Goal: Information Seeking & Learning: Learn about a topic

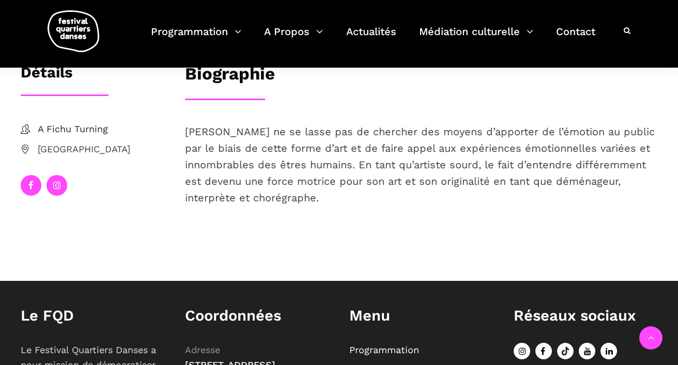
scroll to position [207, 0]
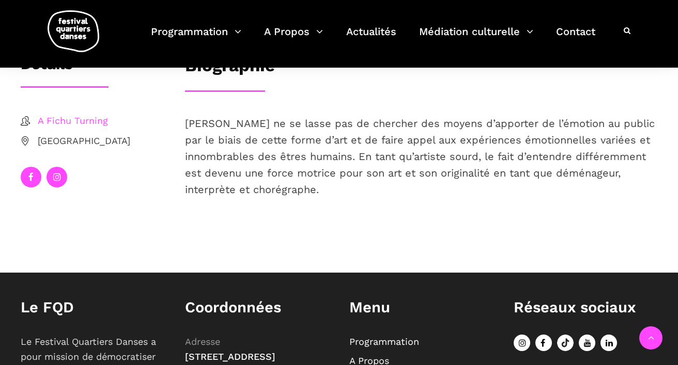
click at [59, 120] on span "A Fichu Turning" at bounding box center [101, 121] width 127 height 15
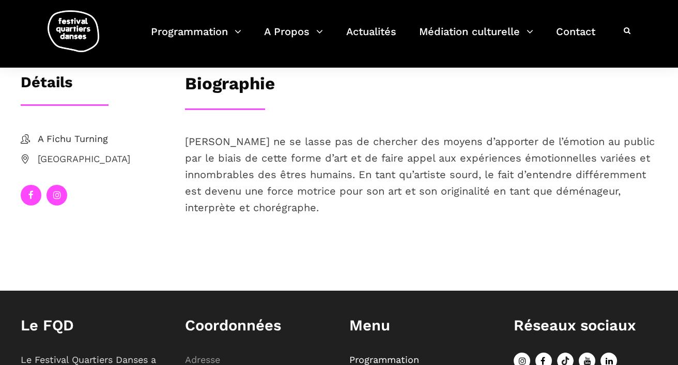
scroll to position [0, 0]
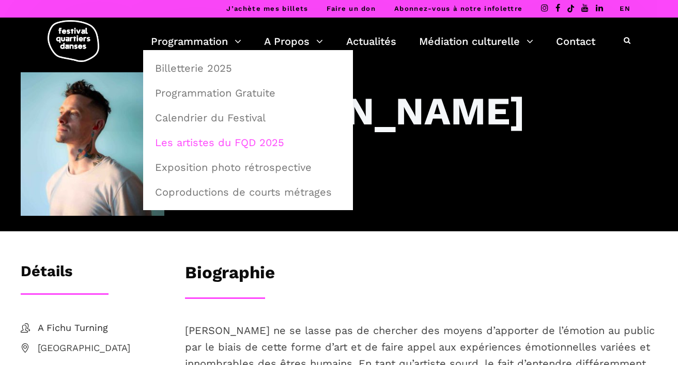
click at [208, 145] on link "Les artistes du FQD 2025" at bounding box center [248, 143] width 198 height 24
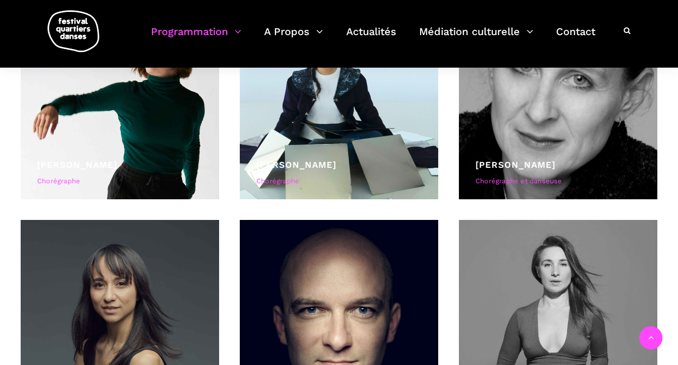
scroll to position [1205, 0]
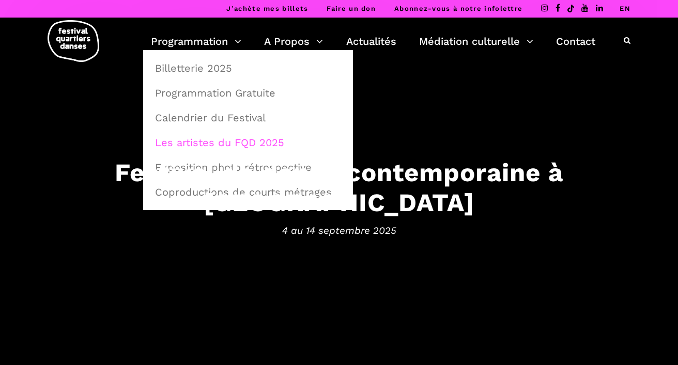
click at [173, 140] on link "Les artistes du FQD 2025" at bounding box center [248, 143] width 198 height 24
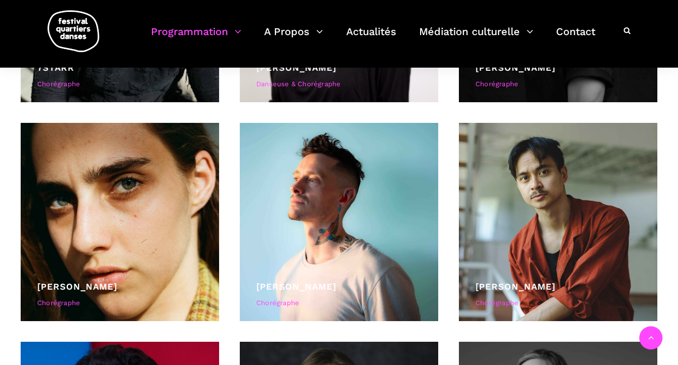
scroll to position [427, 0]
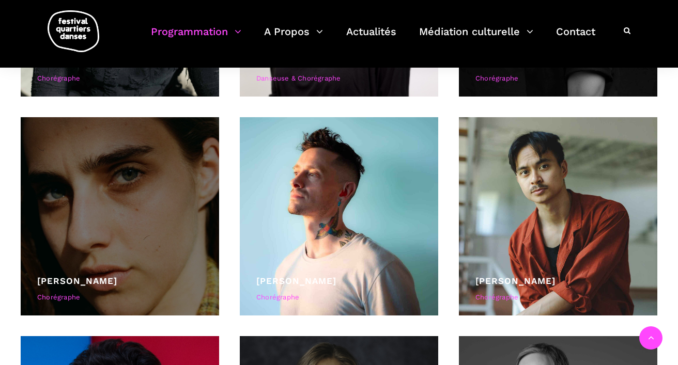
click at [161, 209] on div at bounding box center [120, 216] width 198 height 198
click at [89, 281] on link "Béatrice Larrivée" at bounding box center [77, 281] width 80 height 10
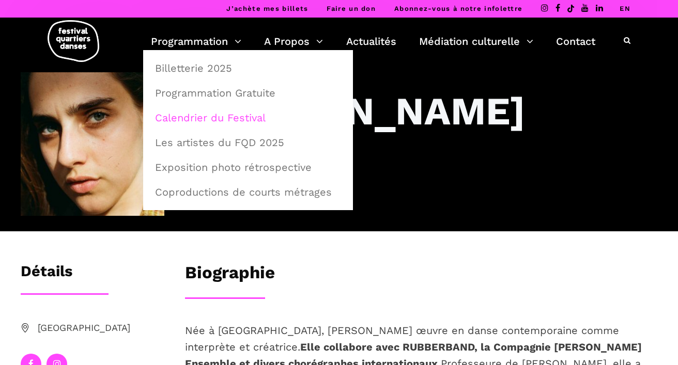
click at [167, 115] on link "Calendrier du Festival" at bounding box center [248, 118] width 198 height 24
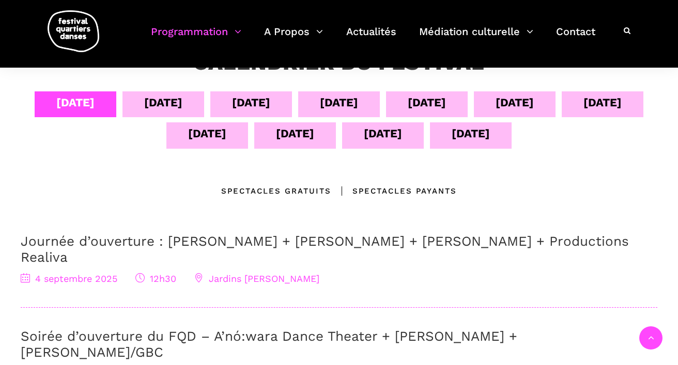
scroll to position [208, 0]
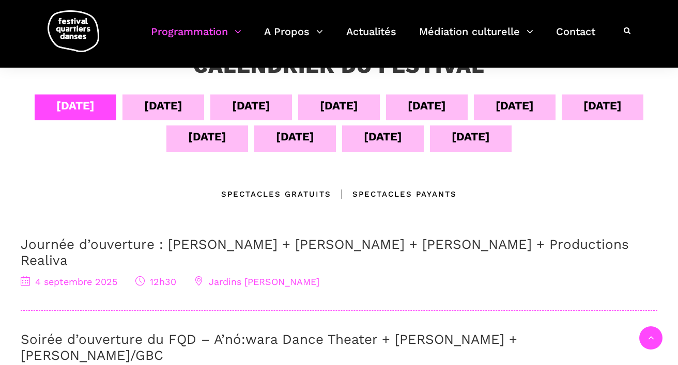
click at [182, 107] on div "05 sept" at bounding box center [163, 106] width 38 height 18
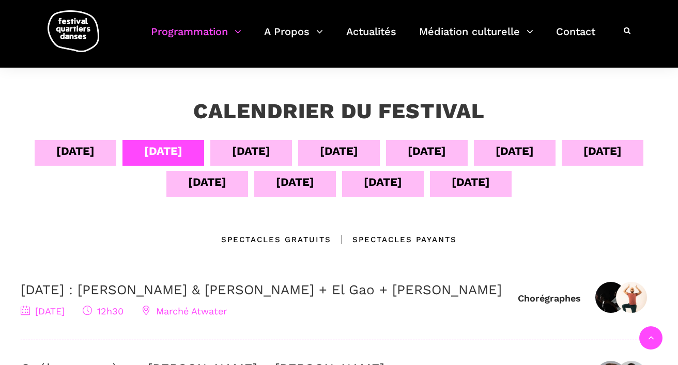
scroll to position [163, 0]
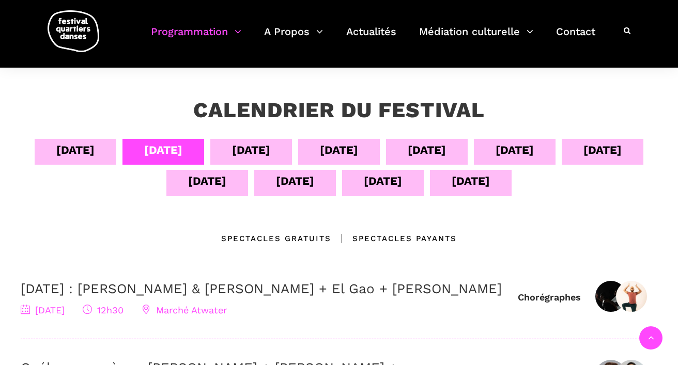
click at [270, 146] on div "06 sept" at bounding box center [251, 150] width 38 height 18
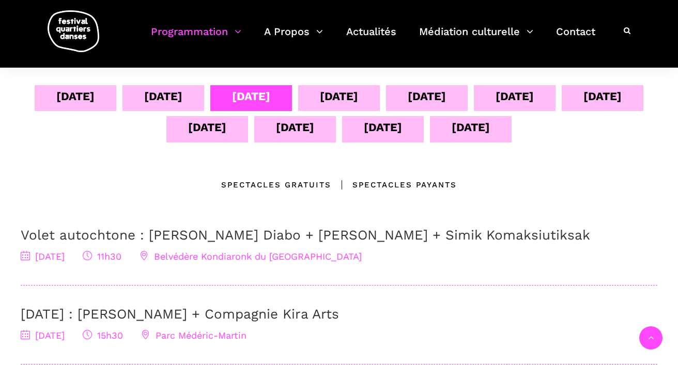
scroll to position [218, 0]
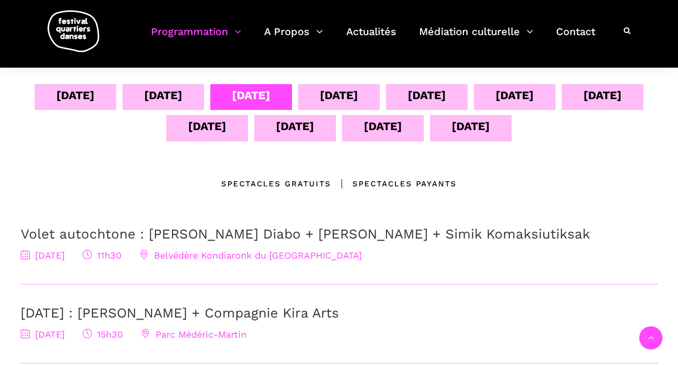
click at [359, 95] on div "07 sept" at bounding box center [339, 97] width 82 height 26
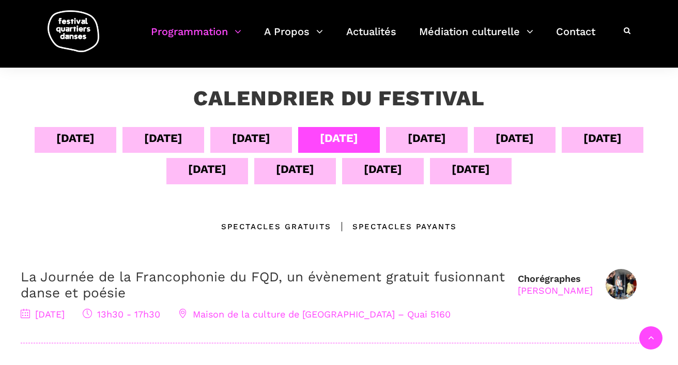
scroll to position [174, 0]
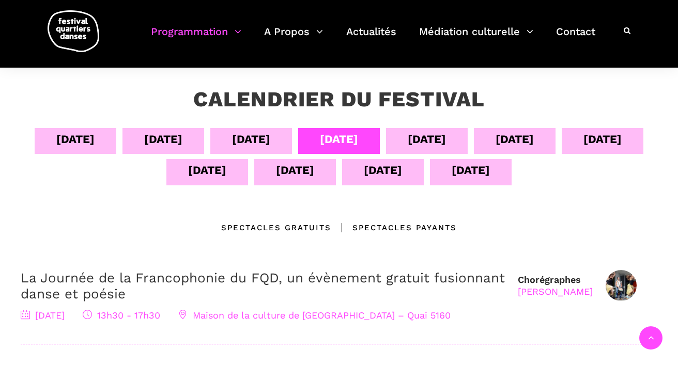
click at [446, 146] on div "08 sept" at bounding box center [427, 139] width 38 height 18
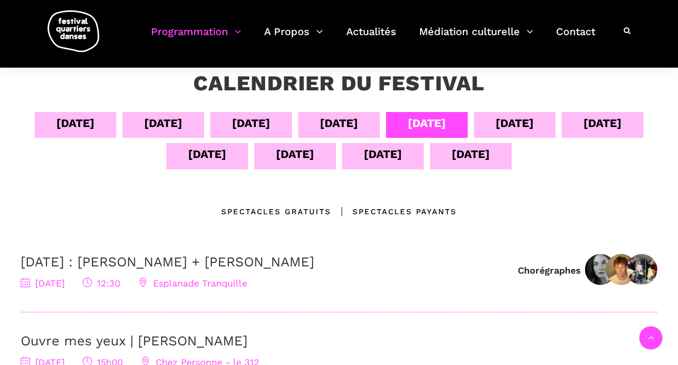
scroll to position [190, 0]
click at [547, 124] on div "09 sept" at bounding box center [515, 126] width 82 height 26
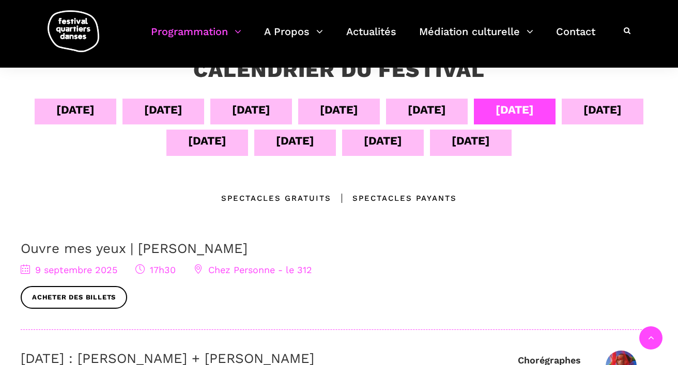
scroll to position [201, 0]
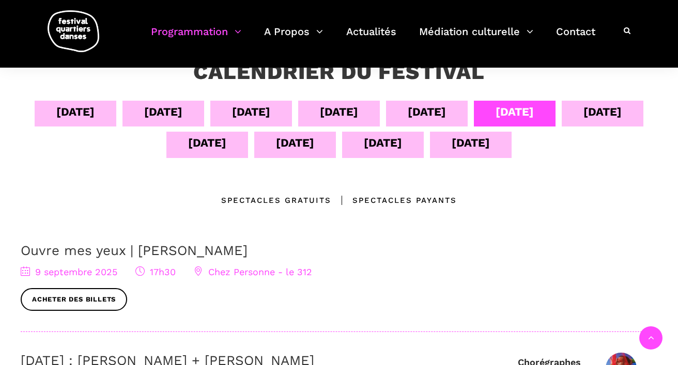
click at [583, 121] on div "10 sept" at bounding box center [602, 112] width 38 height 18
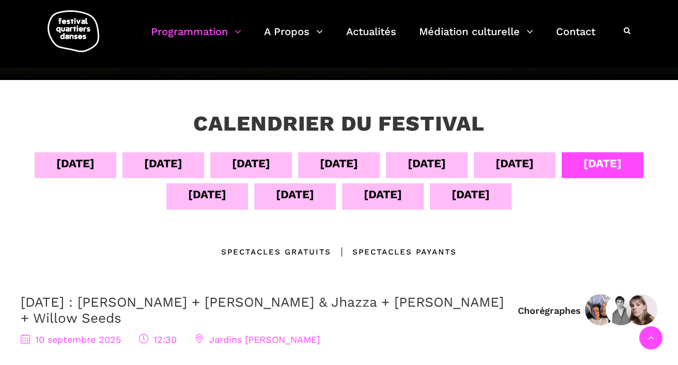
scroll to position [143, 0]
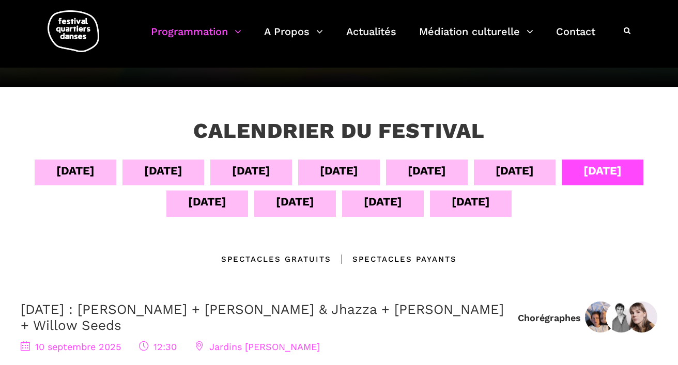
click at [229, 210] on div "11 sept" at bounding box center [207, 204] width 82 height 26
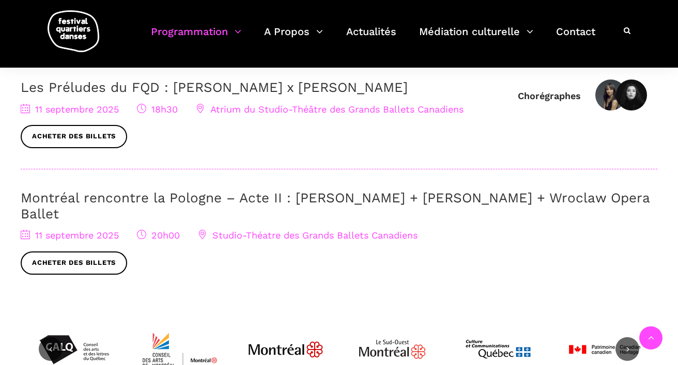
scroll to position [475, 0]
click at [213, 199] on link "Montréal rencontre la Pologne – Acte II : Béatrice Larrivée + Cai Glover + Wroc…" at bounding box center [335, 206] width 629 height 32
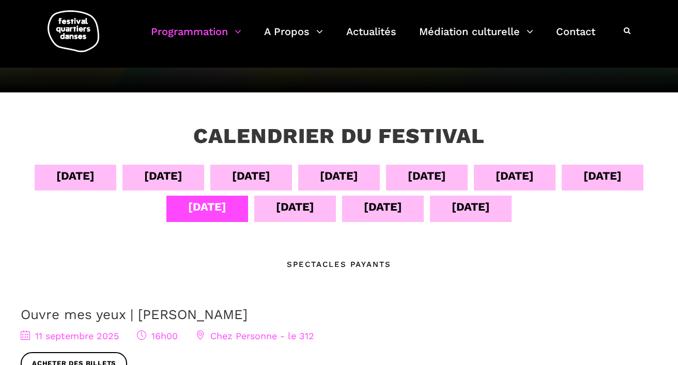
scroll to position [138, 0]
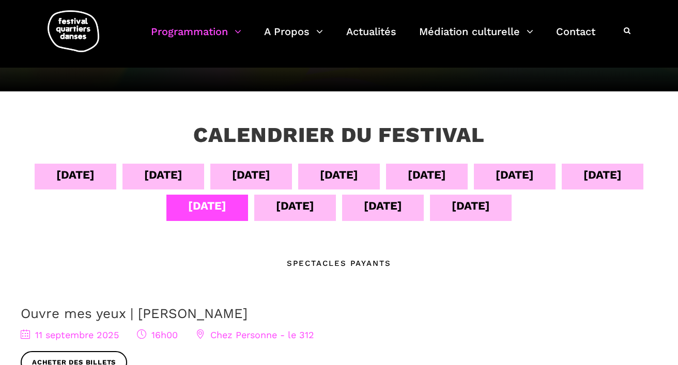
click at [314, 207] on div "12 sept" at bounding box center [295, 206] width 38 height 18
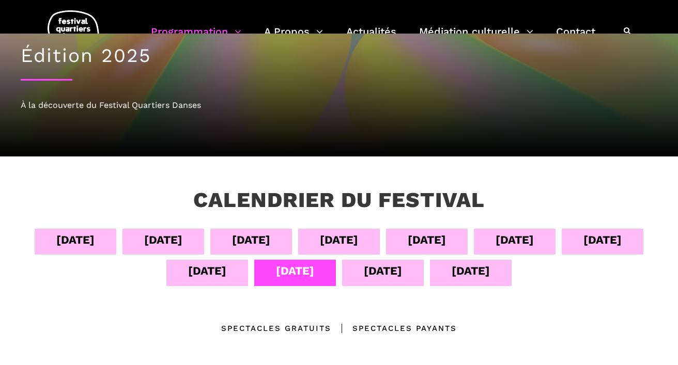
scroll to position [81, 0]
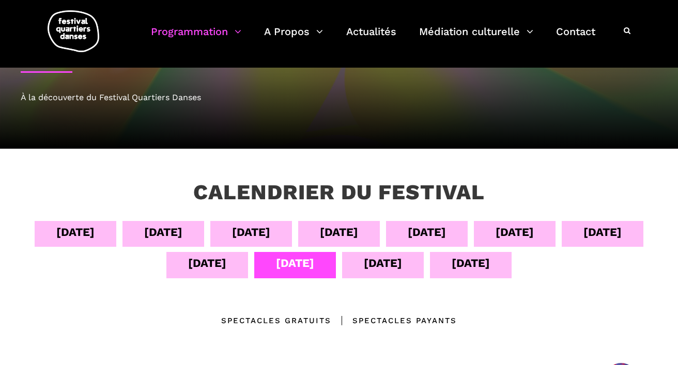
click at [402, 268] on div "13 sept" at bounding box center [383, 263] width 38 height 18
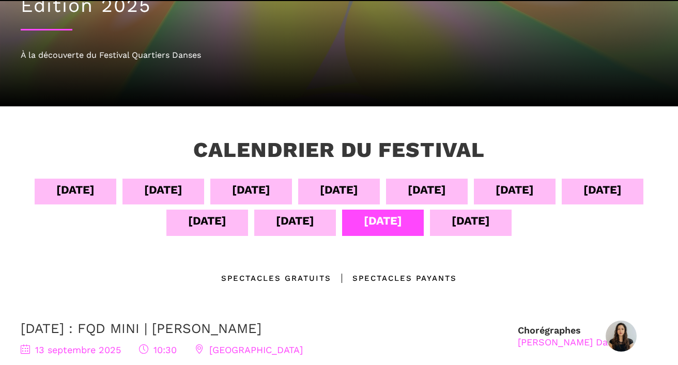
scroll to position [137, 0]
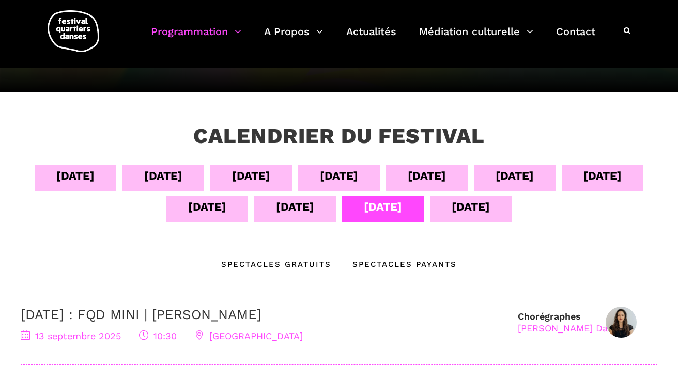
click at [490, 214] on div "14 sept" at bounding box center [470, 207] width 38 height 18
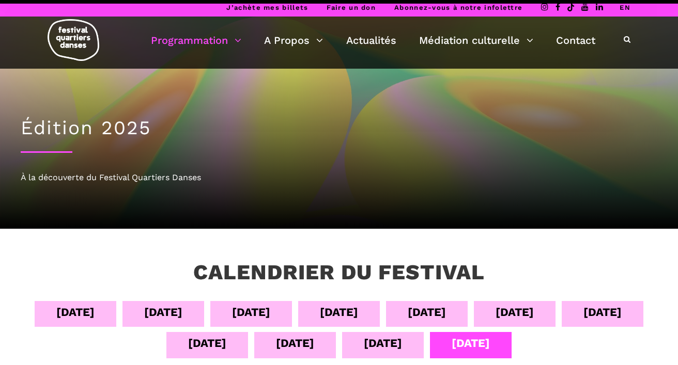
scroll to position [0, 0]
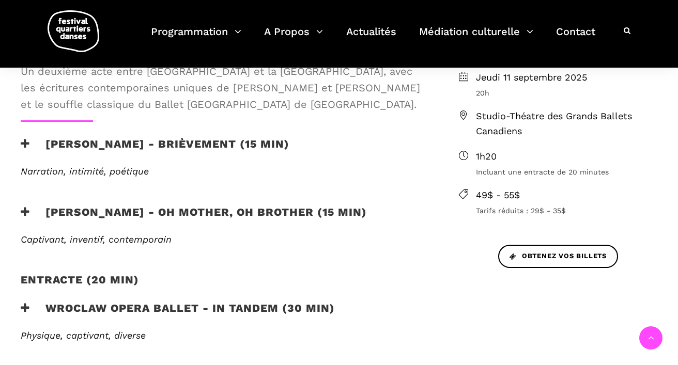
scroll to position [356, 0]
click at [119, 173] on span "Narration, intimité, poétique" at bounding box center [85, 170] width 128 height 11
click at [114, 144] on h3 "[PERSON_NAME] - Brièvement (15 min)" at bounding box center [155, 150] width 269 height 26
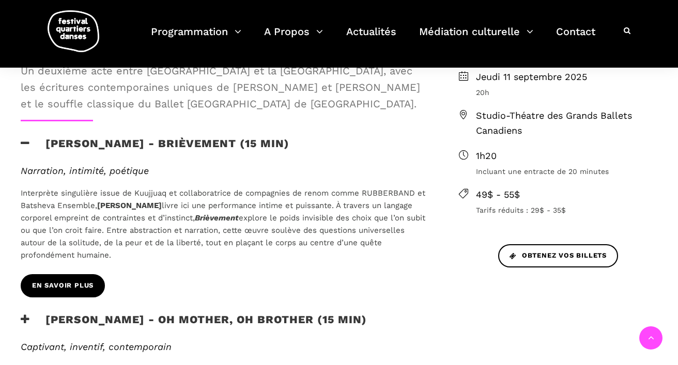
click at [55, 291] on link "En savoir plus" at bounding box center [63, 285] width 84 height 23
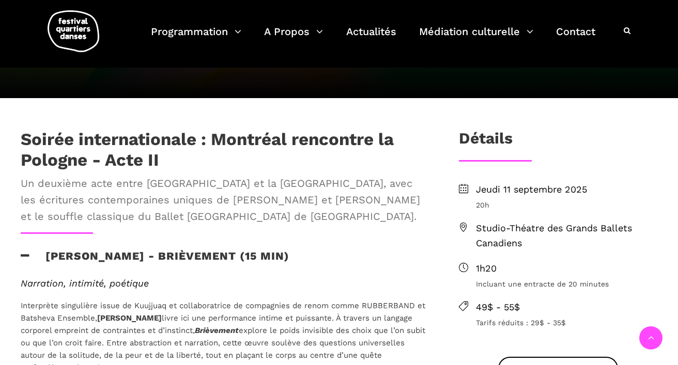
scroll to position [0, 0]
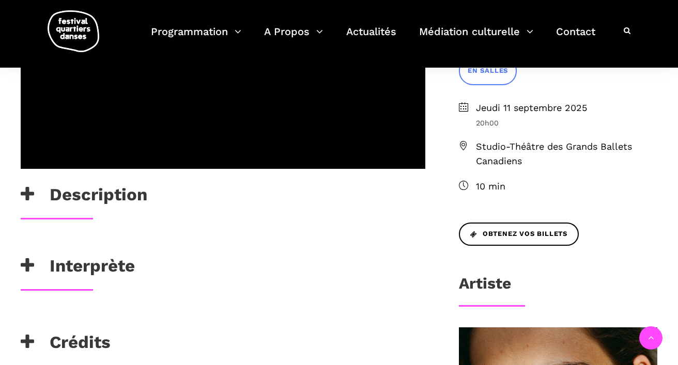
scroll to position [304, 0]
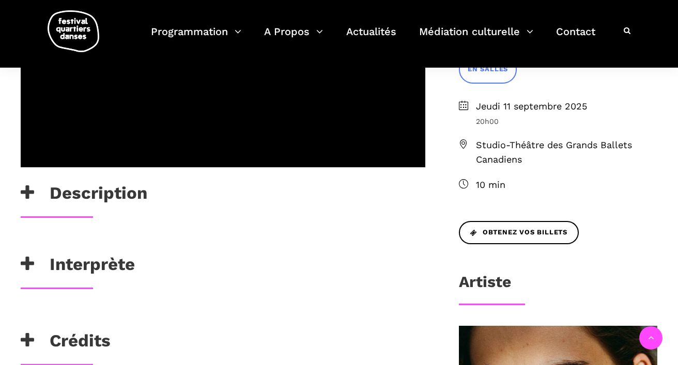
click at [117, 196] on h3 "Description" at bounding box center [84, 196] width 127 height 26
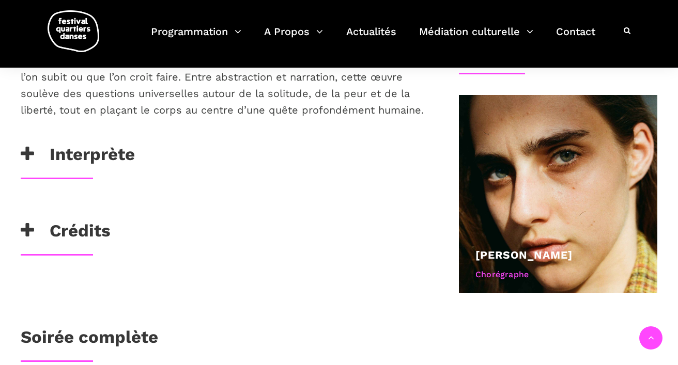
scroll to position [536, 0]
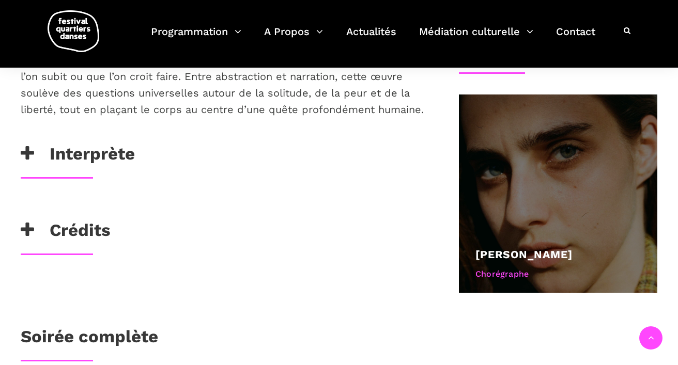
click at [540, 264] on div "Béatrice Larrivée Chorégraphe" at bounding box center [557, 265] width 165 height 39
click at [511, 256] on link "[PERSON_NAME]" at bounding box center [523, 254] width 97 height 13
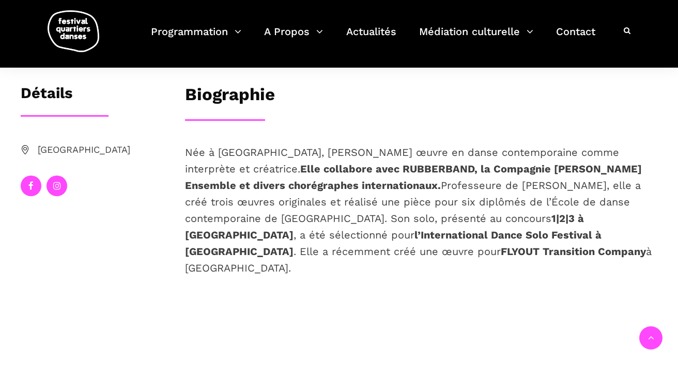
scroll to position [180, 0]
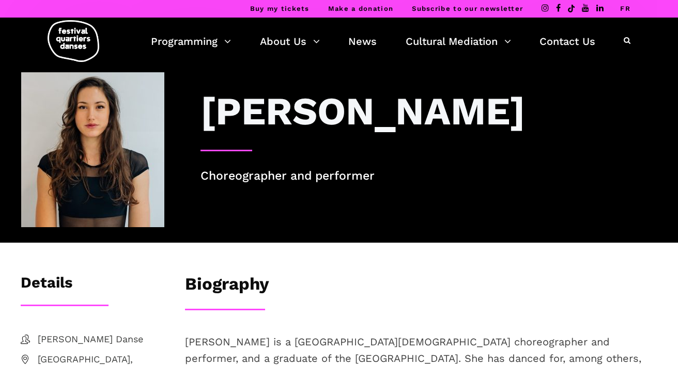
click at [644, 66] on div "Programming Ticketing 2025 Free Programming Calendar of FQD 2025 The Artists of…" at bounding box center [339, 44] width 662 height 52
click at [625, 8] on link "FR" at bounding box center [625, 9] width 10 height 8
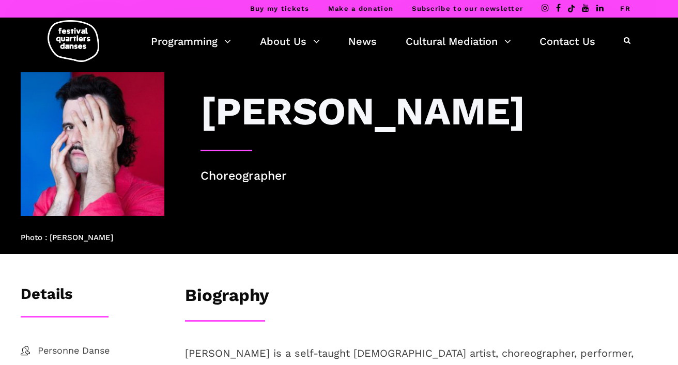
click at [627, 8] on link "FR" at bounding box center [625, 9] width 10 height 8
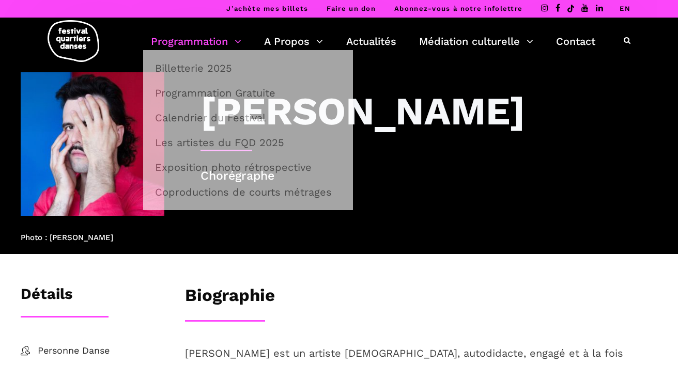
click at [174, 46] on link "Programmation" at bounding box center [196, 42] width 90 height 18
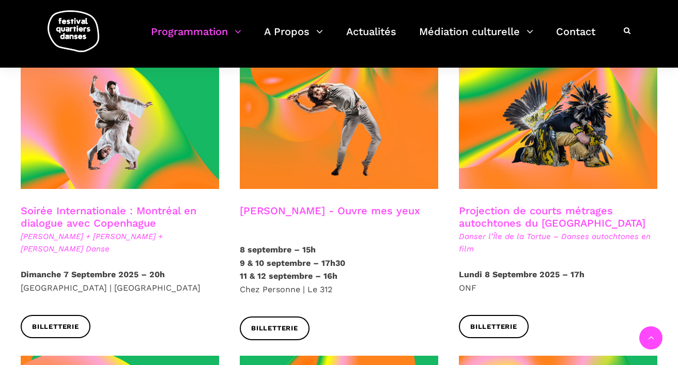
scroll to position [580, 0]
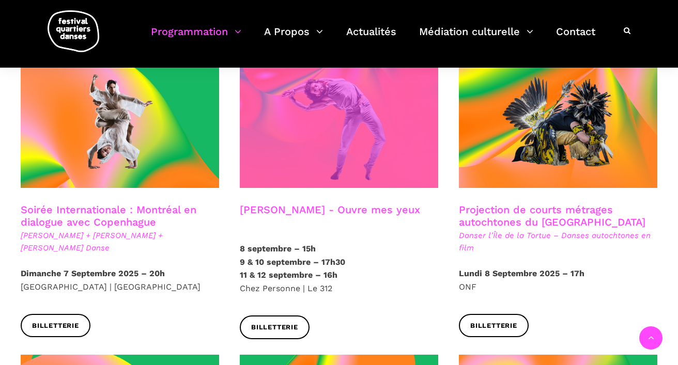
click at [281, 139] on span at bounding box center [339, 121] width 198 height 133
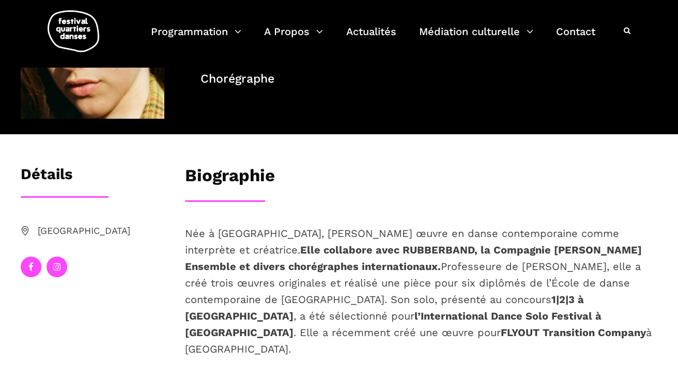
scroll to position [98, 0]
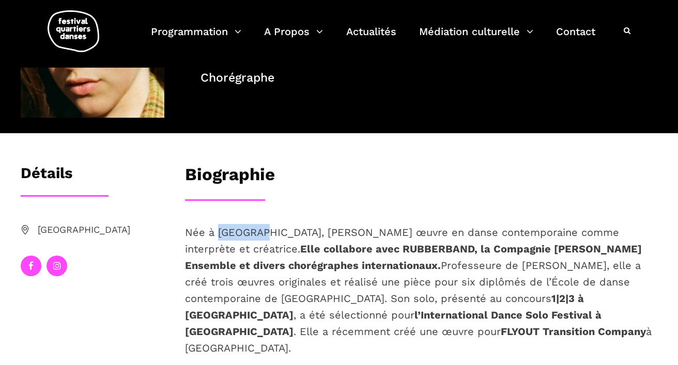
drag, startPoint x: 260, startPoint y: 233, endPoint x: 217, endPoint y: 234, distance: 43.4
click at [217, 234] on span "Née à [GEOGRAPHIC_DATA], [PERSON_NAME] œuvre en danse contemporaine comme inter…" at bounding box center [418, 290] width 466 height 128
copy span "Kuujjuaq"
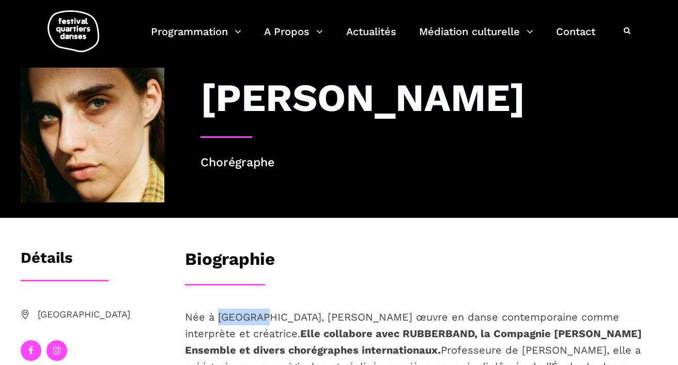
scroll to position [0, 0]
